Goal: Task Accomplishment & Management: Manage account settings

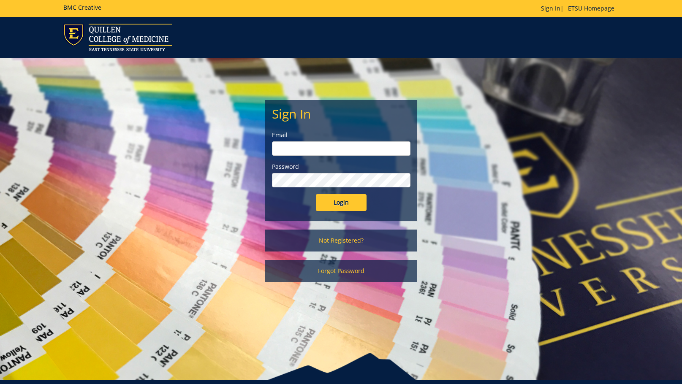
click at [282, 148] on input "email" at bounding box center [341, 149] width 139 height 14
type input "maturo@etsu"
click at [316, 194] on input "Login" at bounding box center [341, 202] width 51 height 17
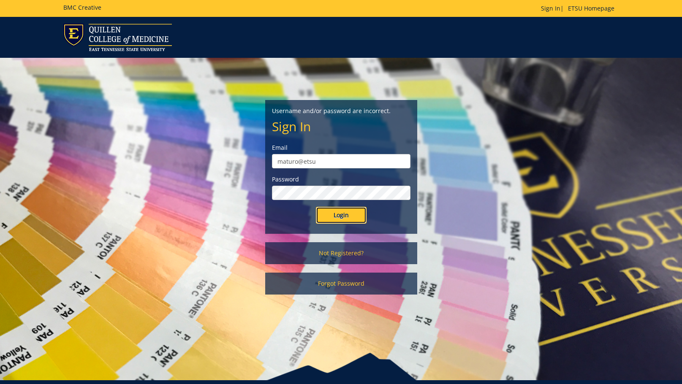
click at [330, 223] on input "Login" at bounding box center [341, 215] width 51 height 17
click at [316, 207] on input "Login" at bounding box center [341, 215] width 51 height 17
click at [344, 279] on link "Forgot Password" at bounding box center [341, 284] width 152 height 22
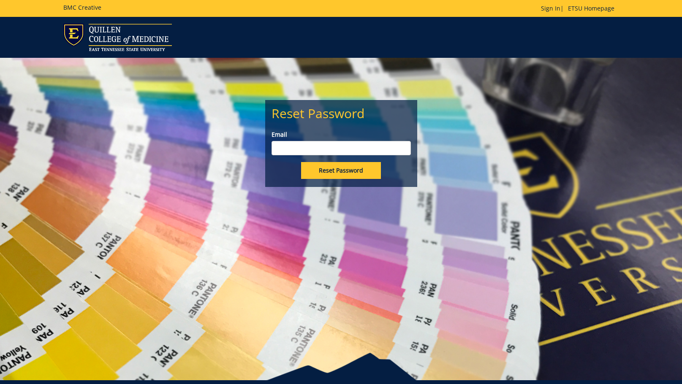
click at [342, 147] on input "Email" at bounding box center [341, 148] width 139 height 14
type input "[PERSON_NAME][EMAIL_ADDRESS][DOMAIN_NAME]"
click at [332, 172] on input "Reset Password" at bounding box center [341, 170] width 80 height 17
